Goal: Task Accomplishment & Management: Manage account settings

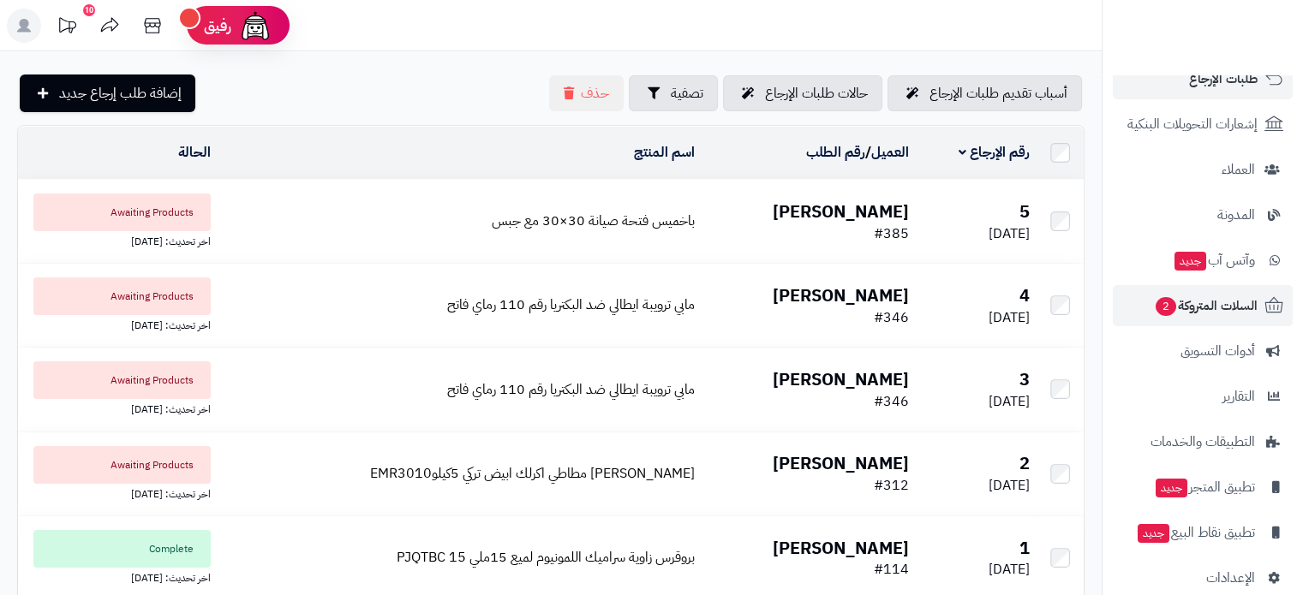
scroll to position [233, 0]
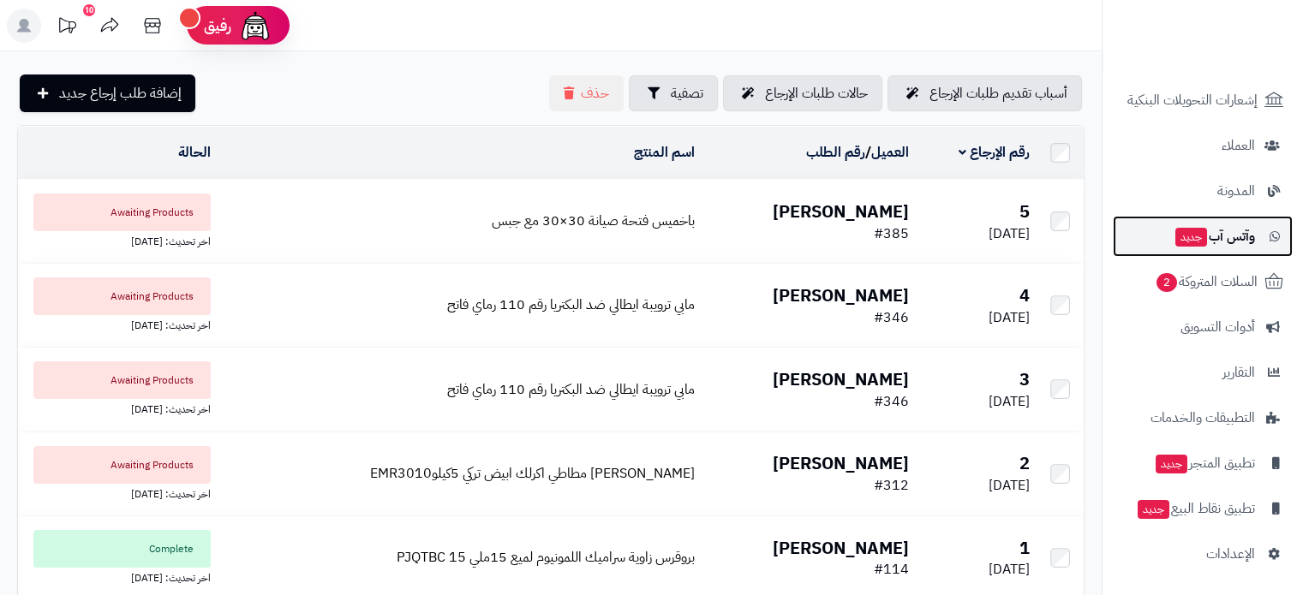
click at [1209, 249] on link "وآتس آب جديد" at bounding box center [1203, 236] width 180 height 41
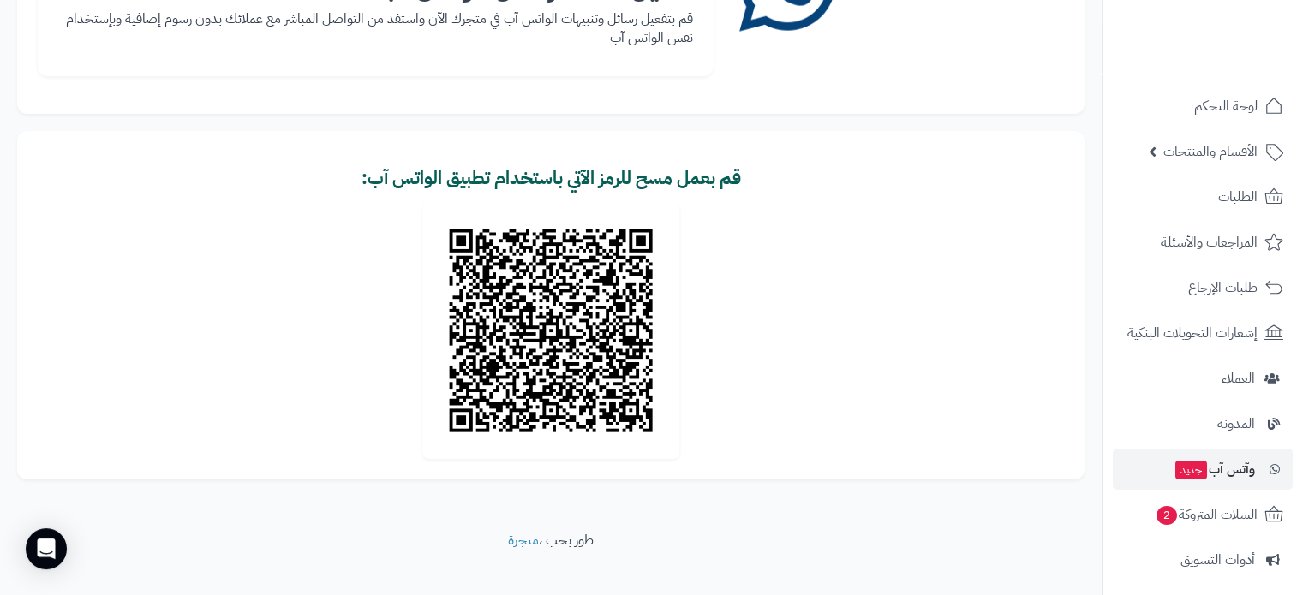
scroll to position [216, 0]
click at [1185, 513] on span "السلات المتروكة 2" at bounding box center [1206, 515] width 104 height 24
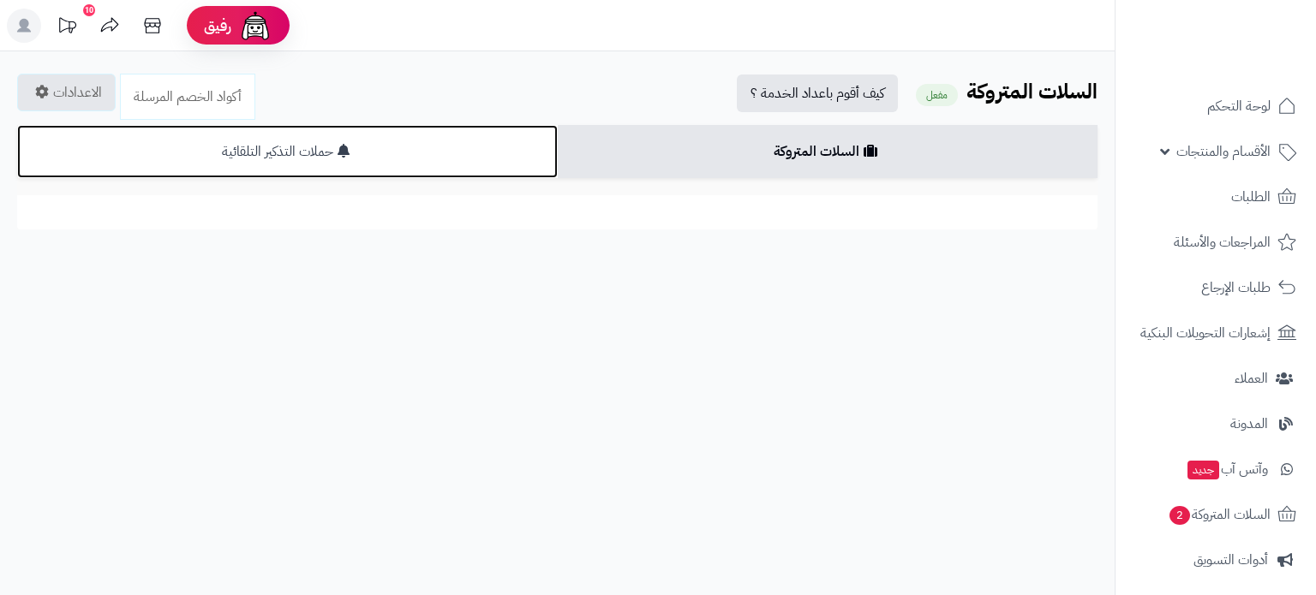
click at [443, 155] on link "حملات التذكير التلقائية" at bounding box center [287, 151] width 540 height 53
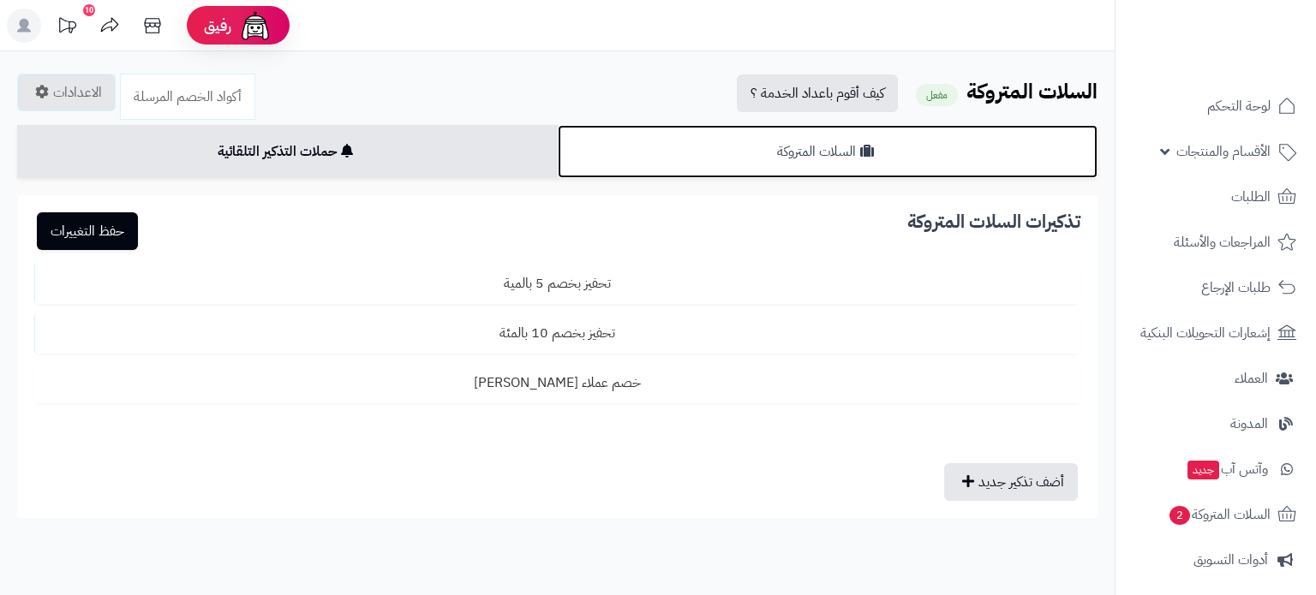
click at [685, 146] on link "السلات المتروكة" at bounding box center [828, 151] width 540 height 53
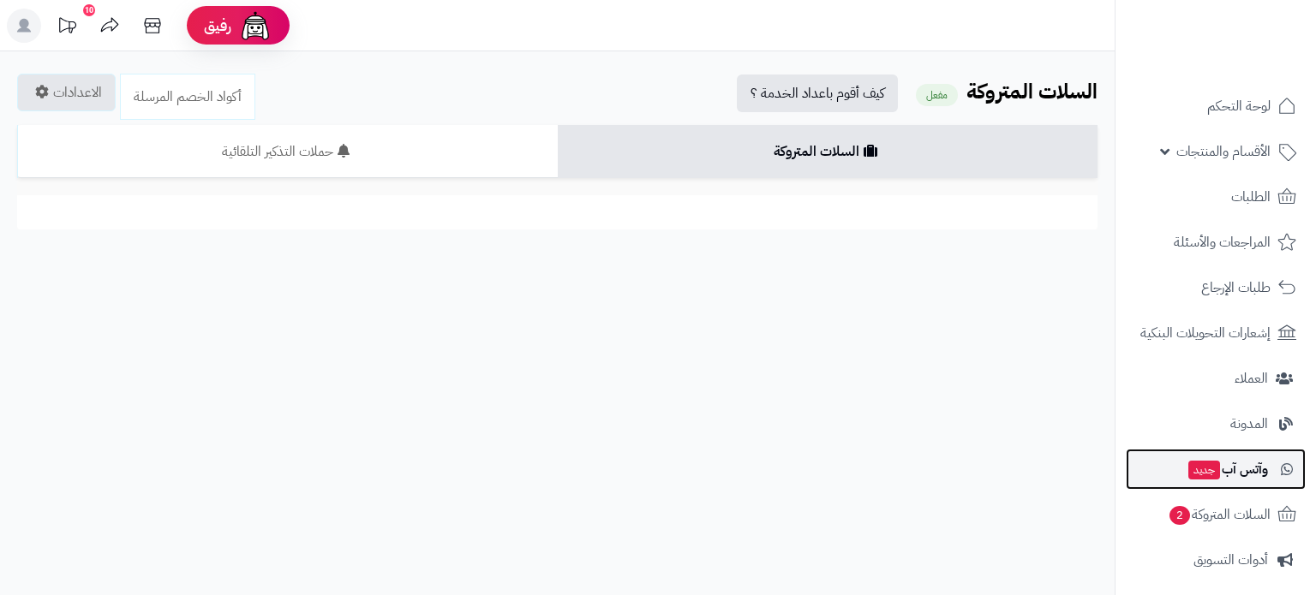
click at [1213, 469] on span "جديد" at bounding box center [1204, 470] width 32 height 19
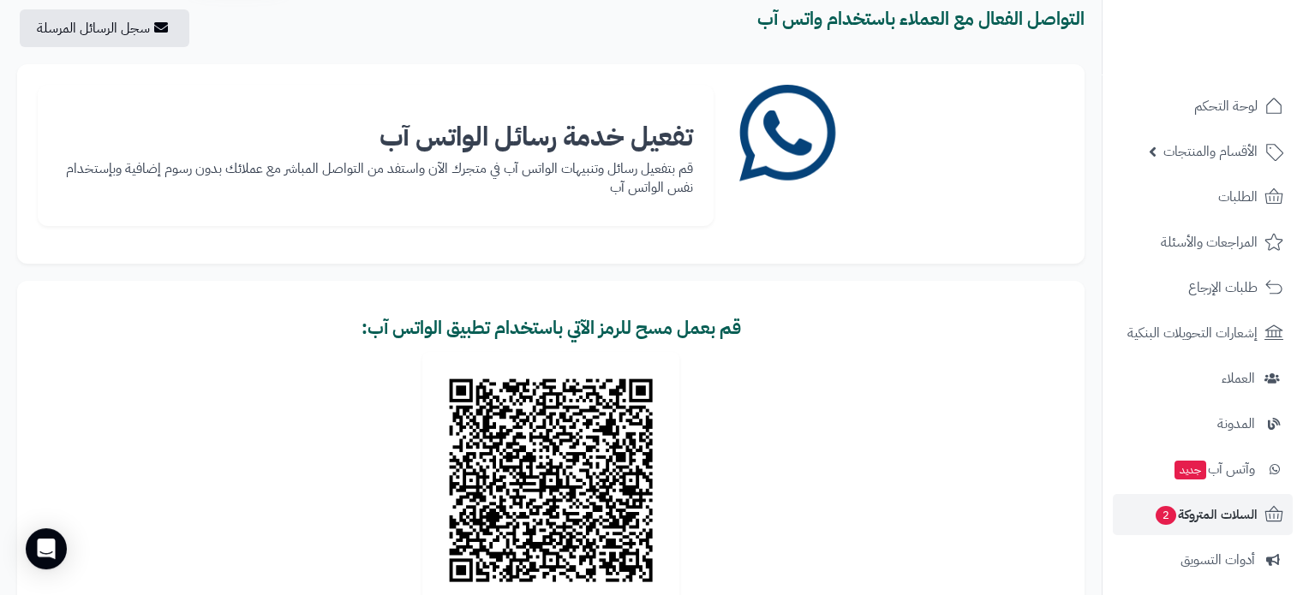
scroll to position [236, 0]
